Goal: Task Accomplishment & Management: Use online tool/utility

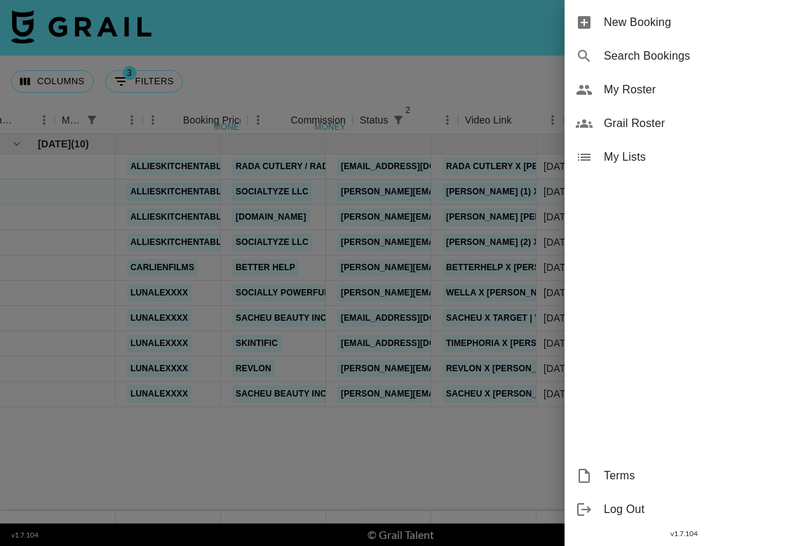
scroll to position [0, 482]
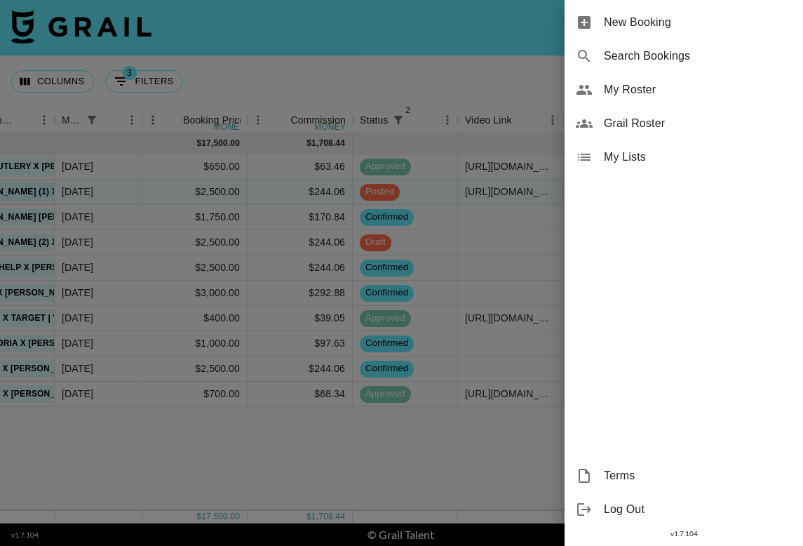
click at [432, 90] on div at bounding box center [401, 273] width 803 height 546
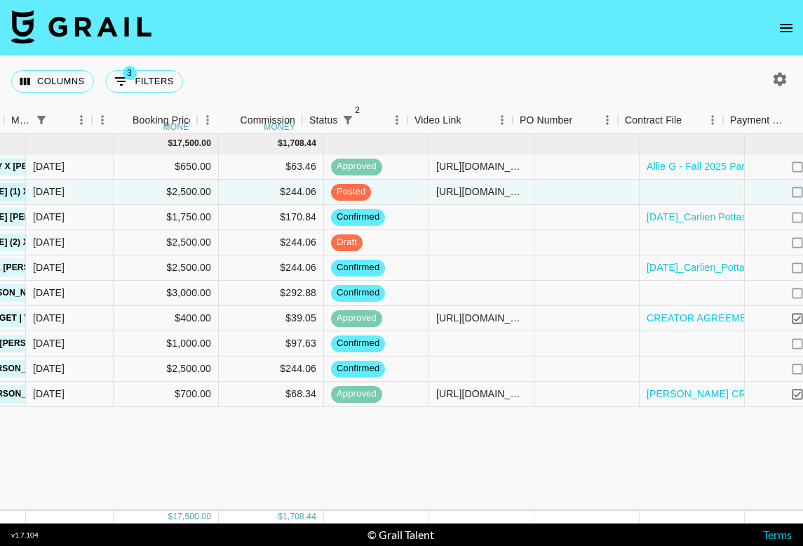
scroll to position [0, 549]
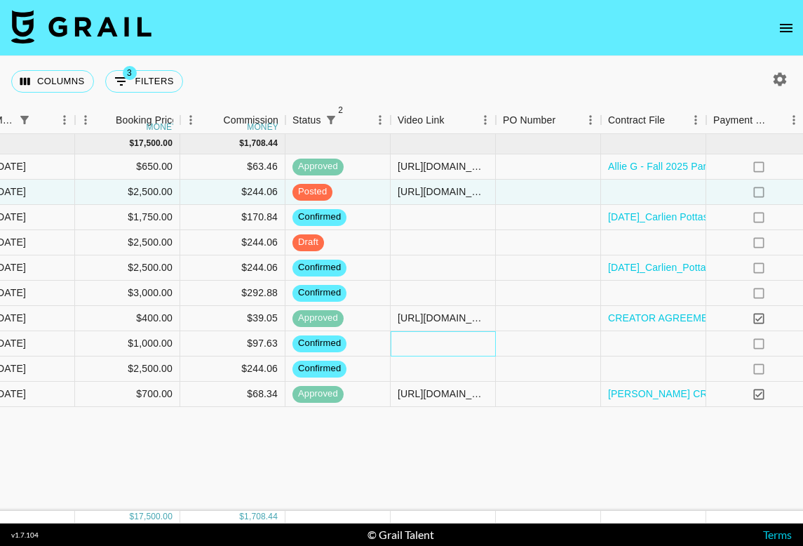
click at [434, 346] on div at bounding box center [443, 343] width 105 height 25
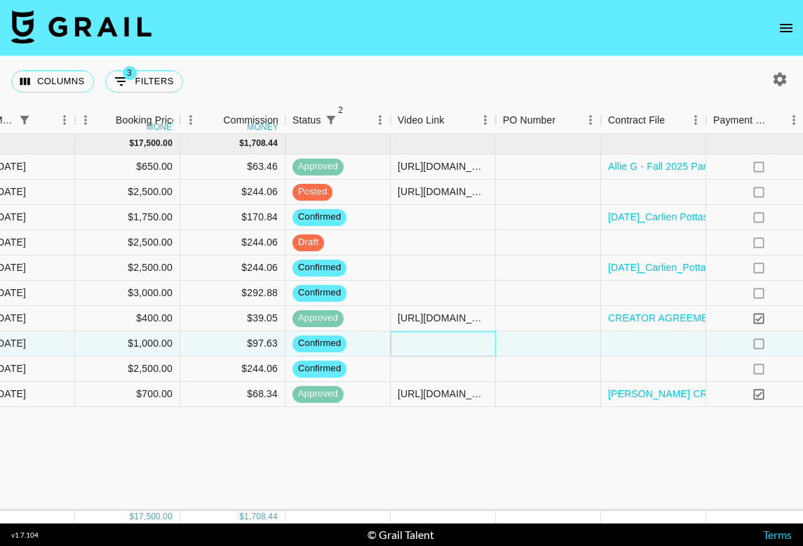
click at [434, 346] on div at bounding box center [443, 343] width 105 height 25
paste input "[URL][DOMAIN_NAME]"
type input "[URL][DOMAIN_NAME]"
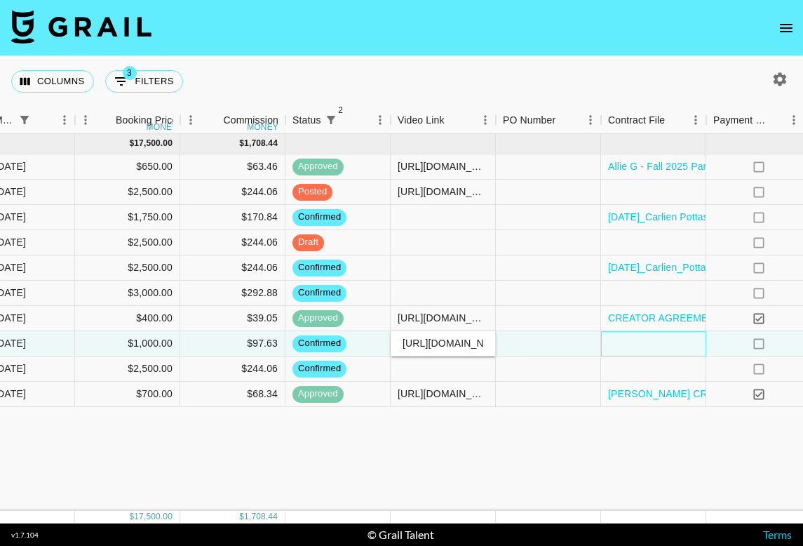
click at [639, 335] on div at bounding box center [653, 343] width 105 height 25
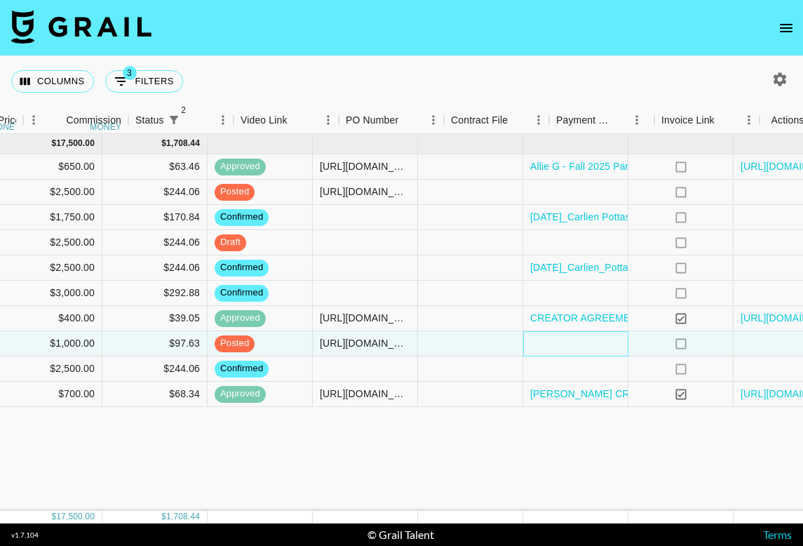
scroll to position [0, 706]
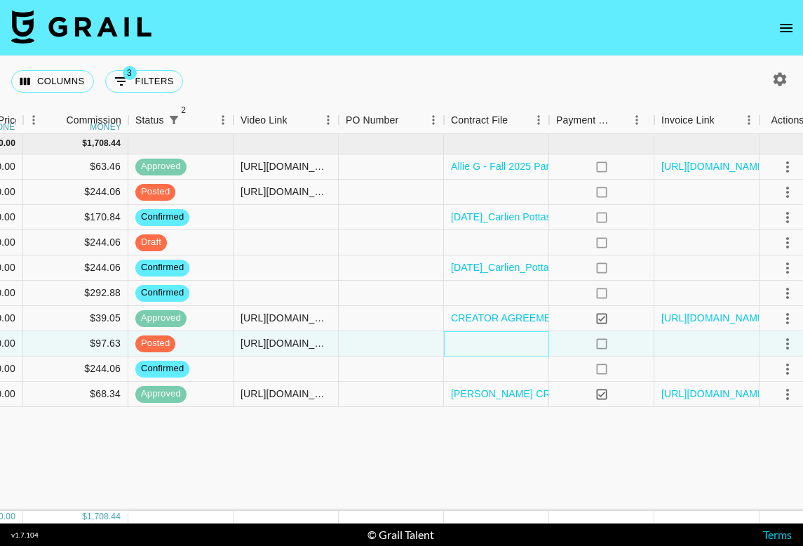
click at [519, 346] on div at bounding box center [496, 343] width 105 height 25
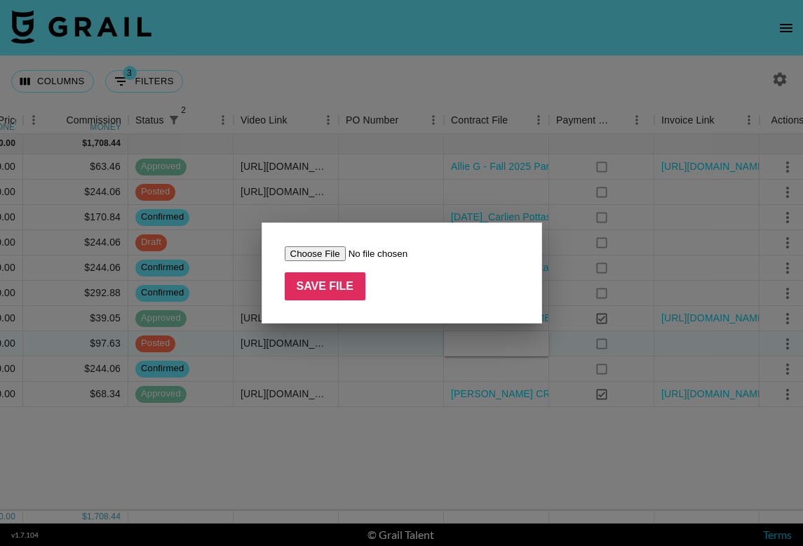
click at [307, 256] on input "file" at bounding box center [373, 253] width 177 height 15
click at [334, 255] on input "file" at bounding box center [373, 253] width 177 height 15
type input "C:\fakepath\377- MOU (@lunalexxxx) Sep - TP (1).pdf"
click at [301, 284] on input "Save File" at bounding box center [325, 286] width 81 height 28
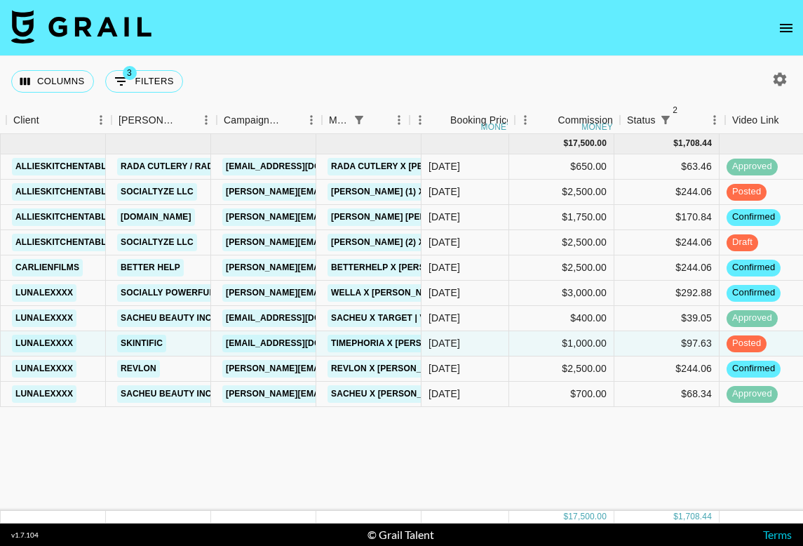
scroll to position [0, 60]
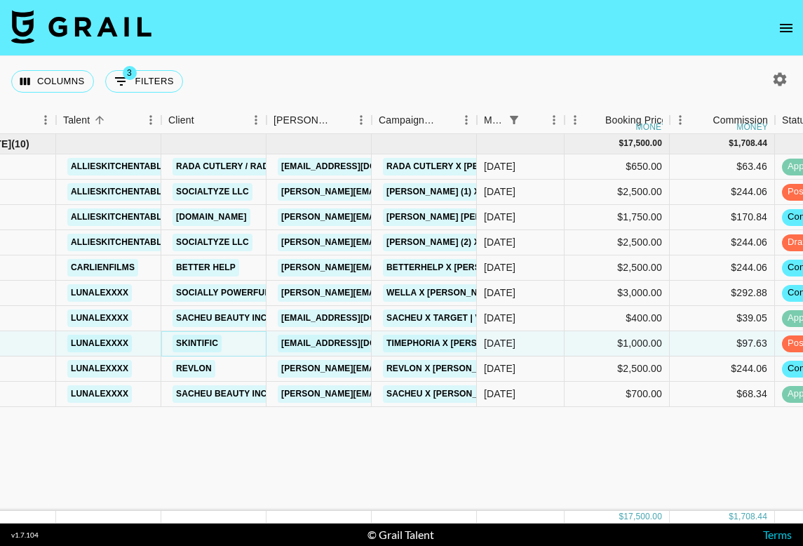
click at [215, 345] on link "SKINTIFIC" at bounding box center [197, 343] width 49 height 18
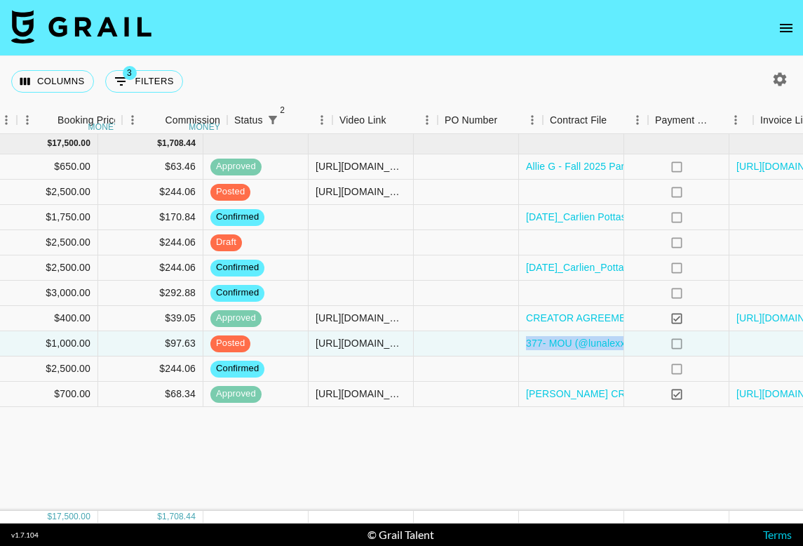
scroll to position [0, 719]
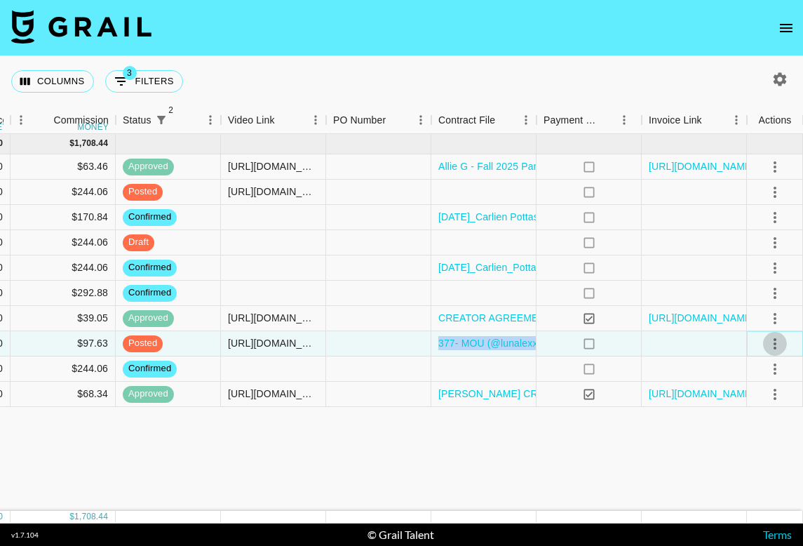
click at [773, 345] on icon "select merge strategy" at bounding box center [774, 343] width 17 height 17
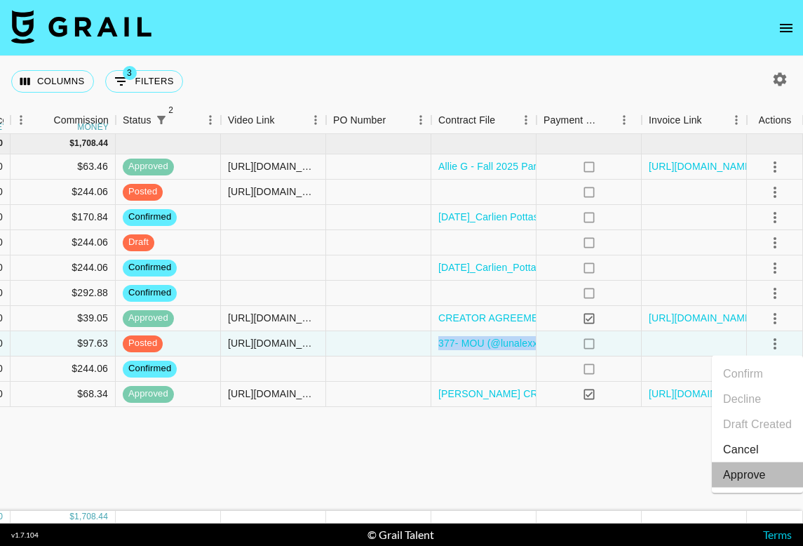
click at [752, 471] on div "Approve" at bounding box center [744, 474] width 43 height 17
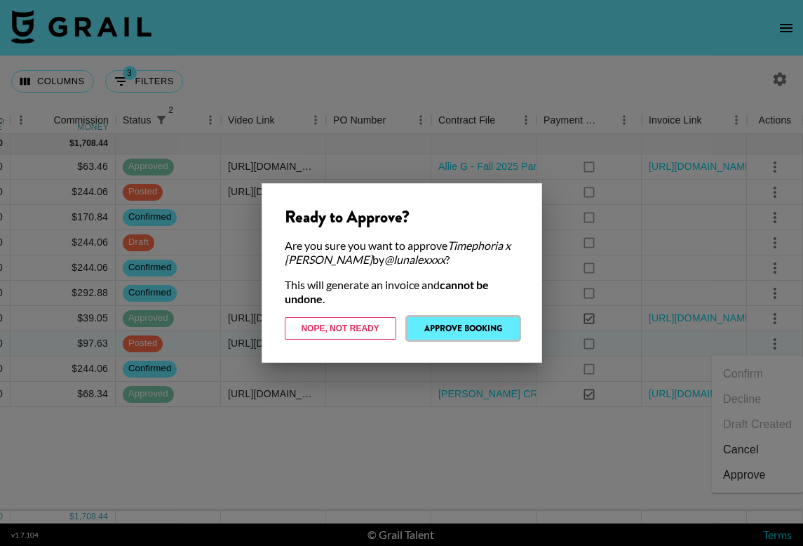
click at [449, 323] on button "Approve Booking" at bounding box center [462, 328] width 111 height 22
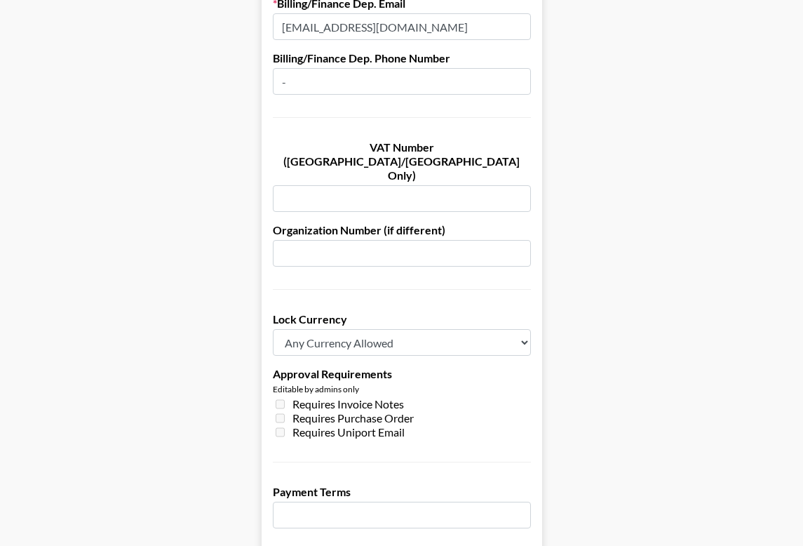
scroll to position [886, 0]
